Goal: Transaction & Acquisition: Book appointment/travel/reservation

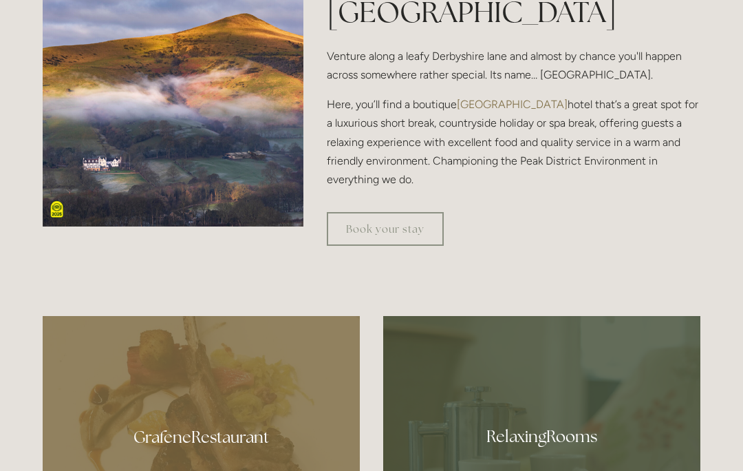
scroll to position [500, 0]
click at [384, 246] on link "Book your stay" at bounding box center [385, 229] width 117 height 34
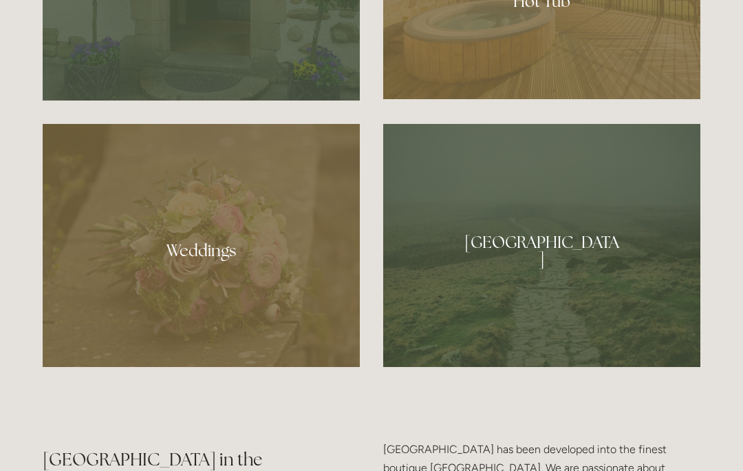
scroll to position [1220, 0]
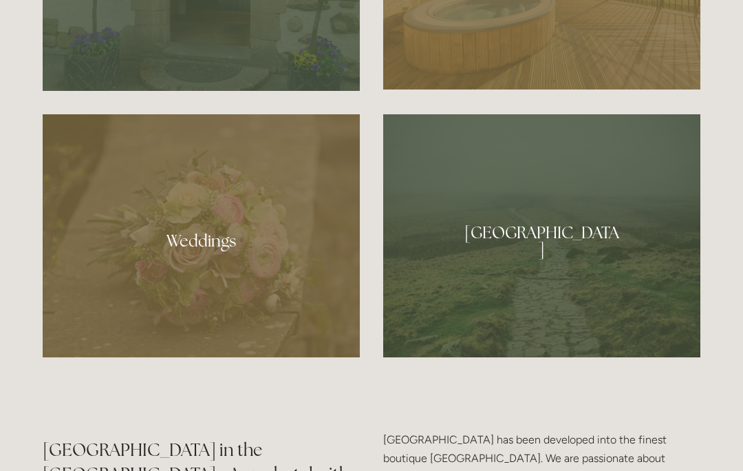
click at [535, 298] on div at bounding box center [541, 235] width 317 height 243
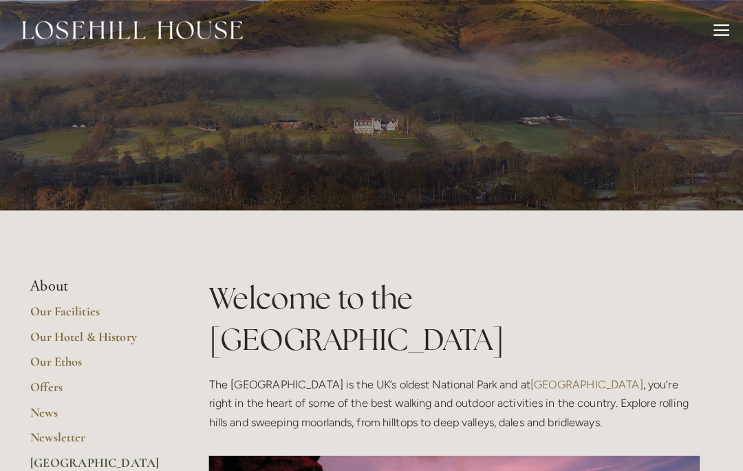
click at [714, 28] on div at bounding box center [721, 31] width 15 height 15
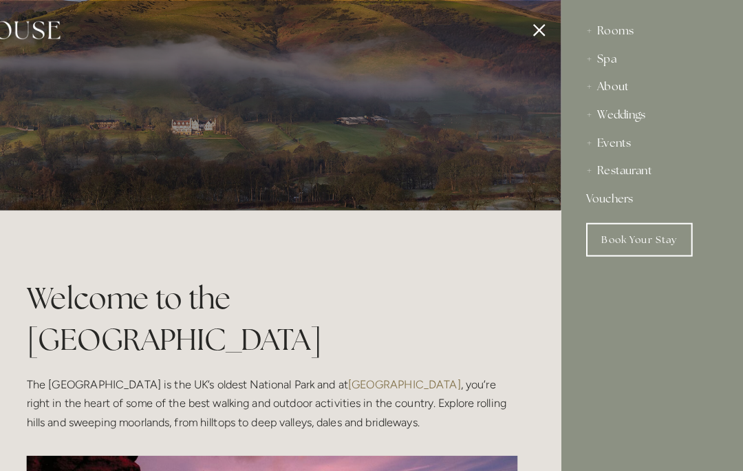
click at [623, 244] on link "Book Your Stay" at bounding box center [641, 235] width 105 height 33
